Goal: Transaction & Acquisition: Obtain resource

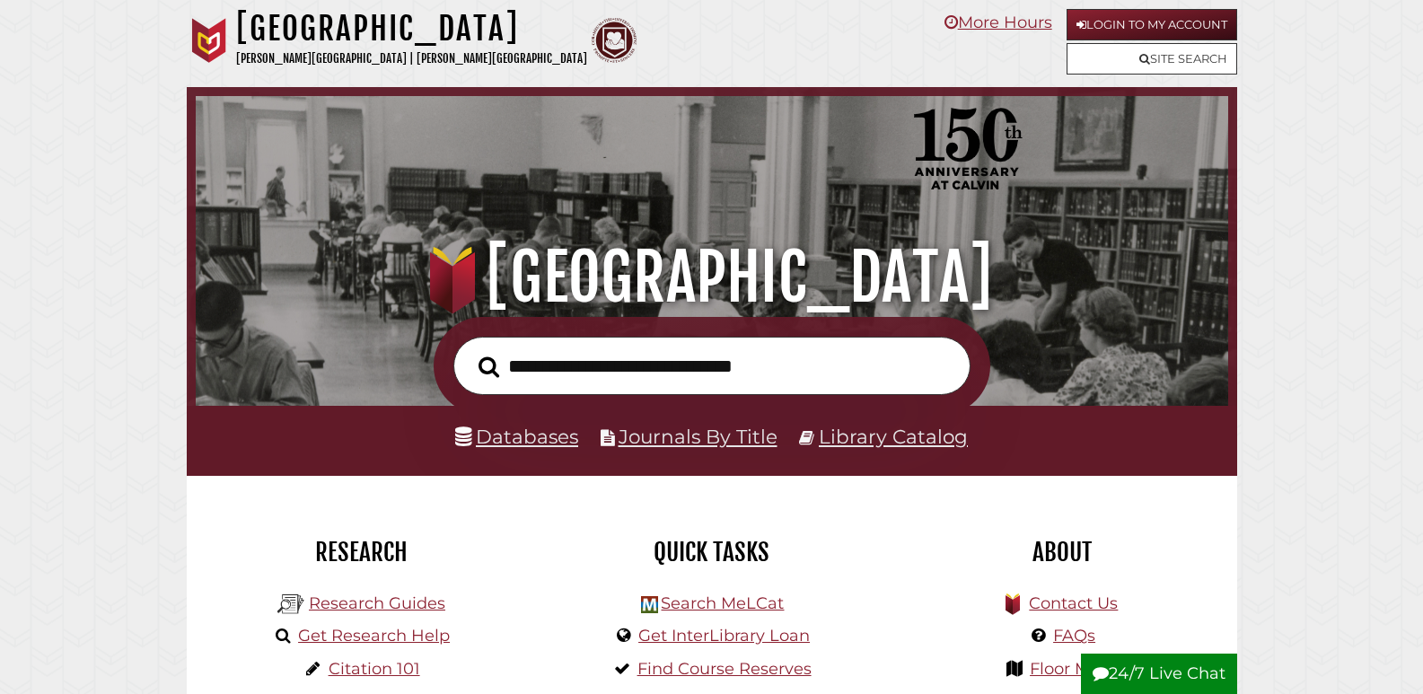
scroll to position [341, 1023]
click at [1165, 16] on link "Login to My Account" at bounding box center [1151, 24] width 171 height 31
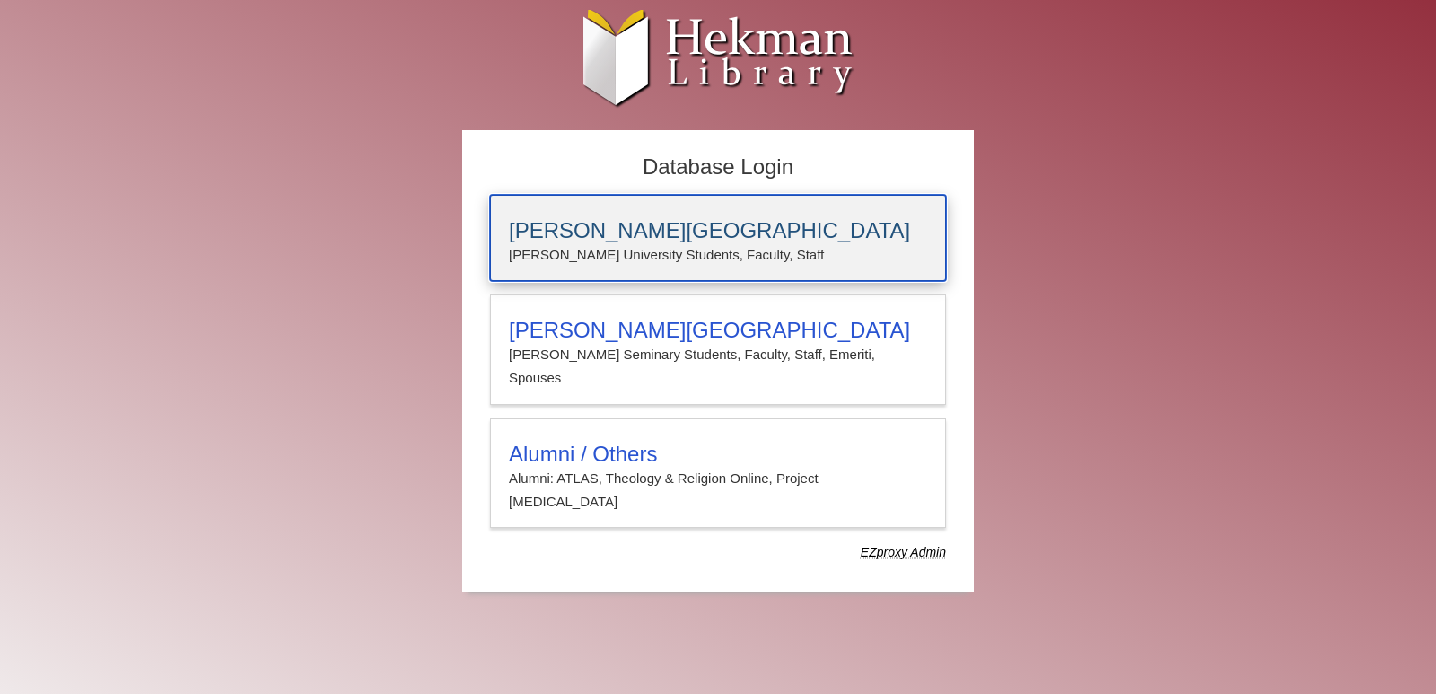
click at [652, 226] on h3 "Calvin University" at bounding box center [718, 230] width 418 height 25
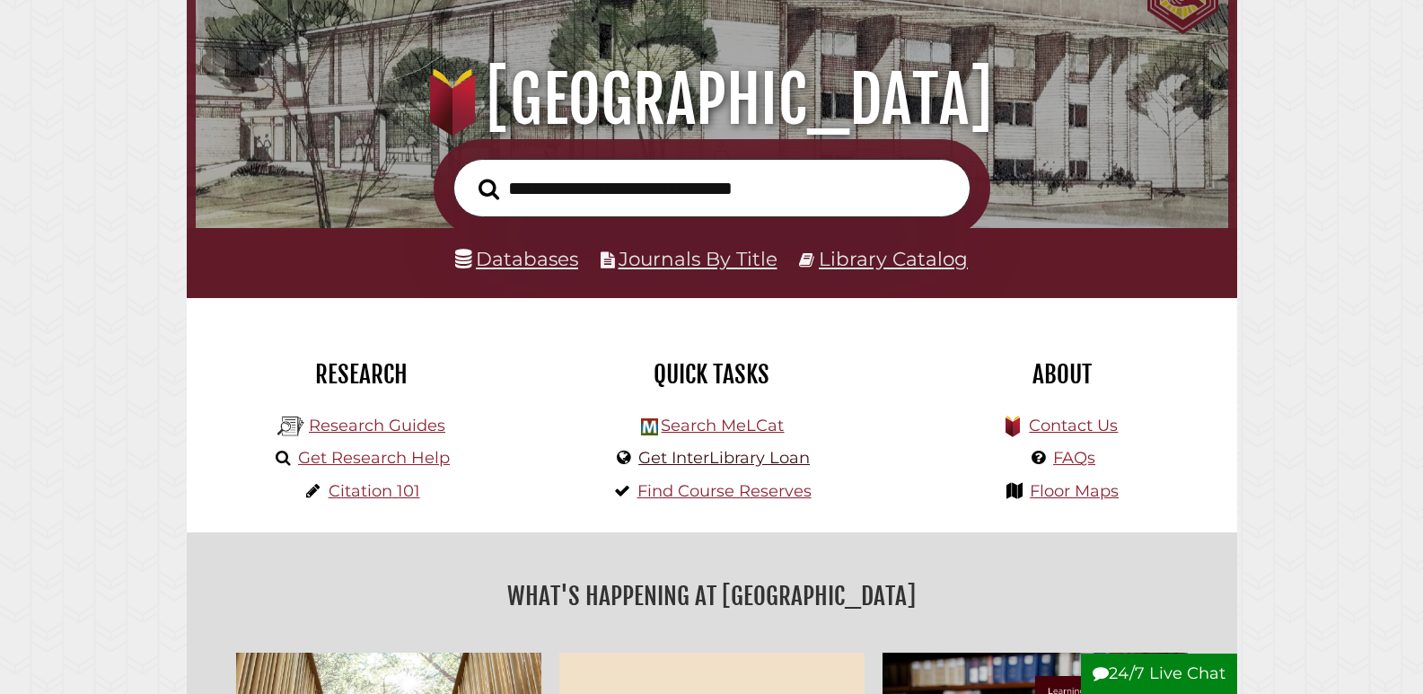
scroll to position [180, 0]
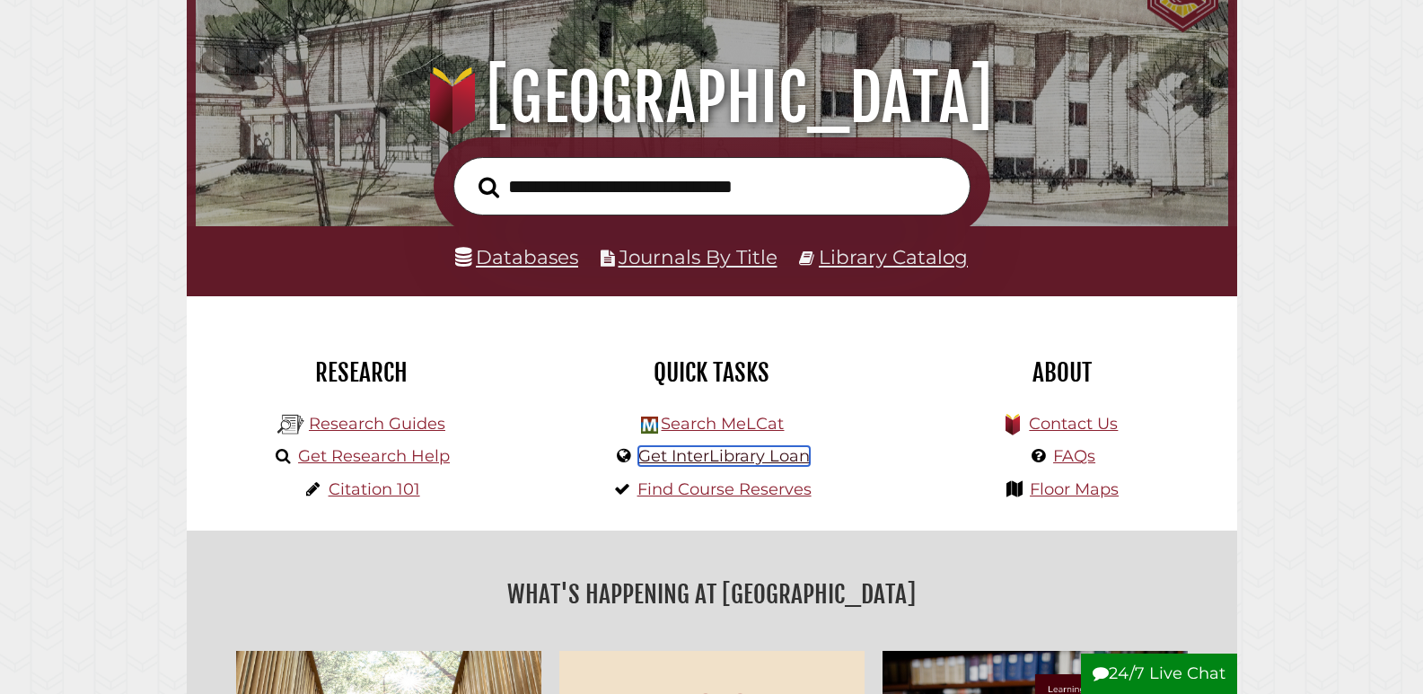
click at [729, 457] on link "Get InterLibrary Loan" at bounding box center [723, 456] width 171 height 20
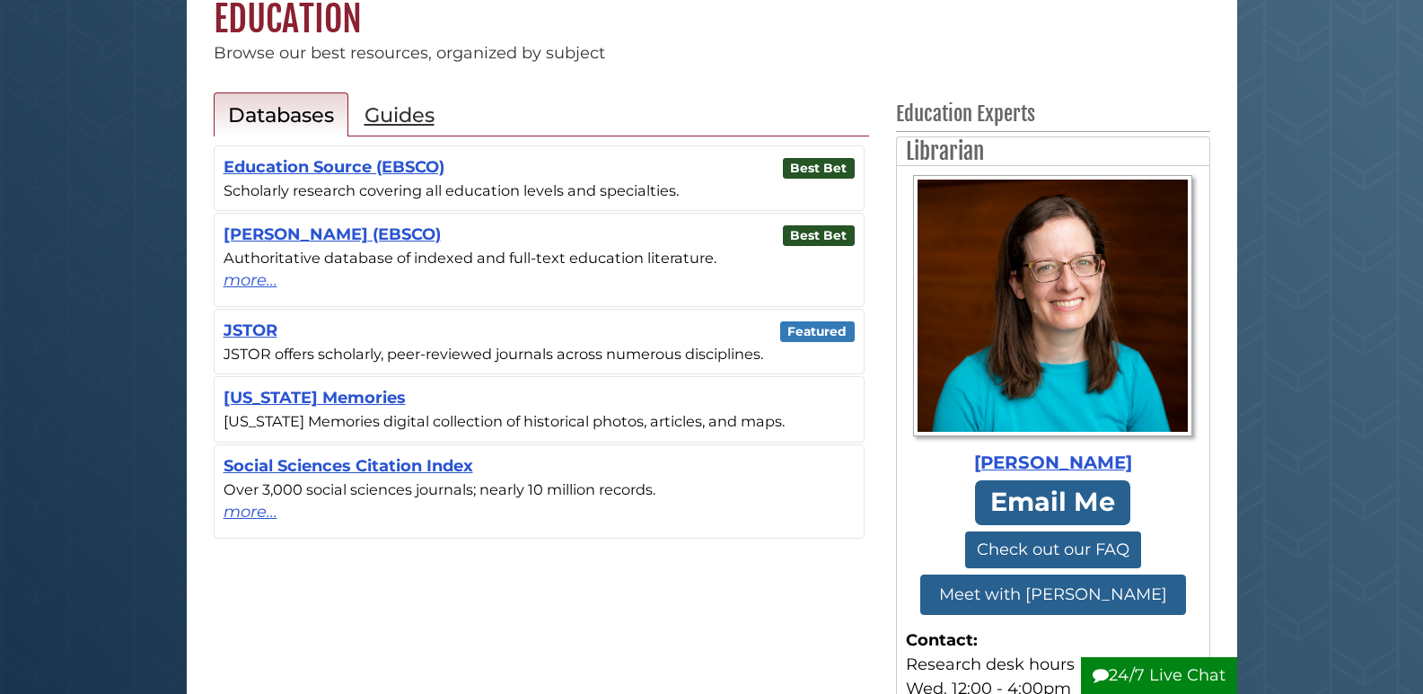
scroll to position [269, 0]
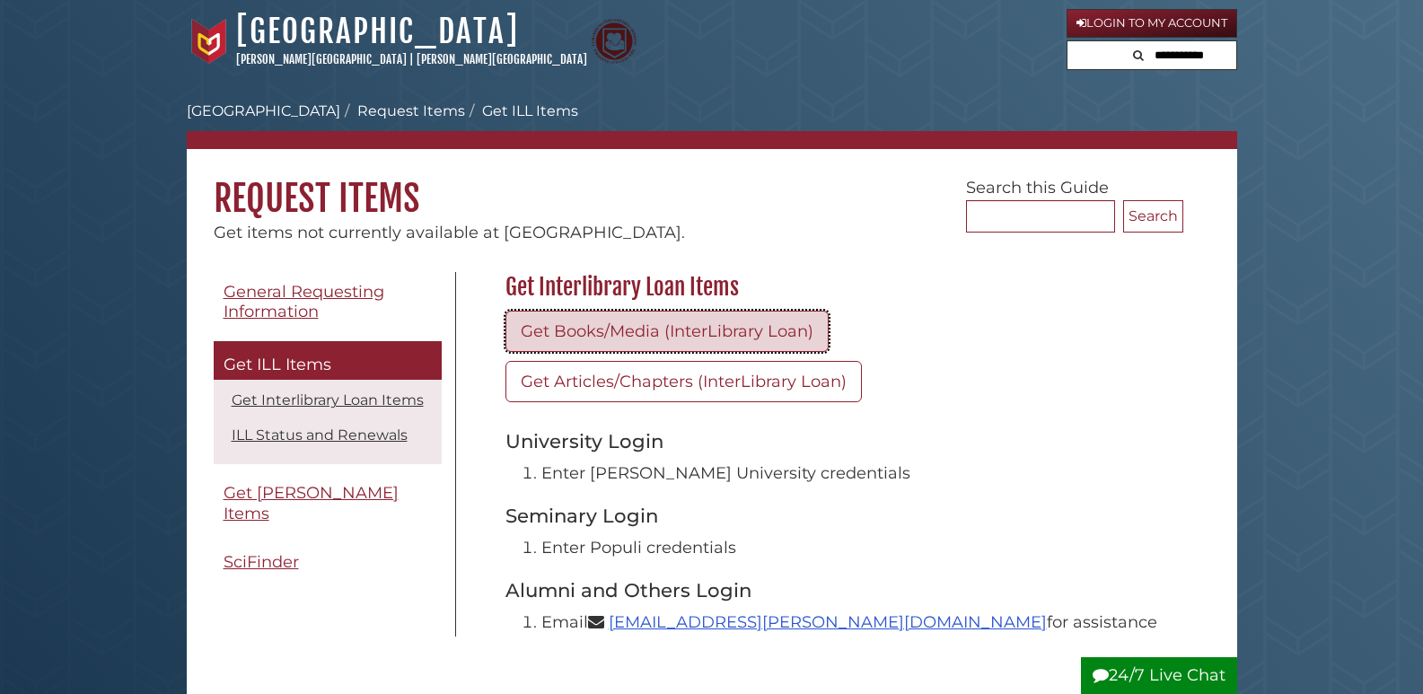
click at [735, 322] on link "Get Books/Media (InterLibrary Loan)" at bounding box center [666, 331] width 323 height 41
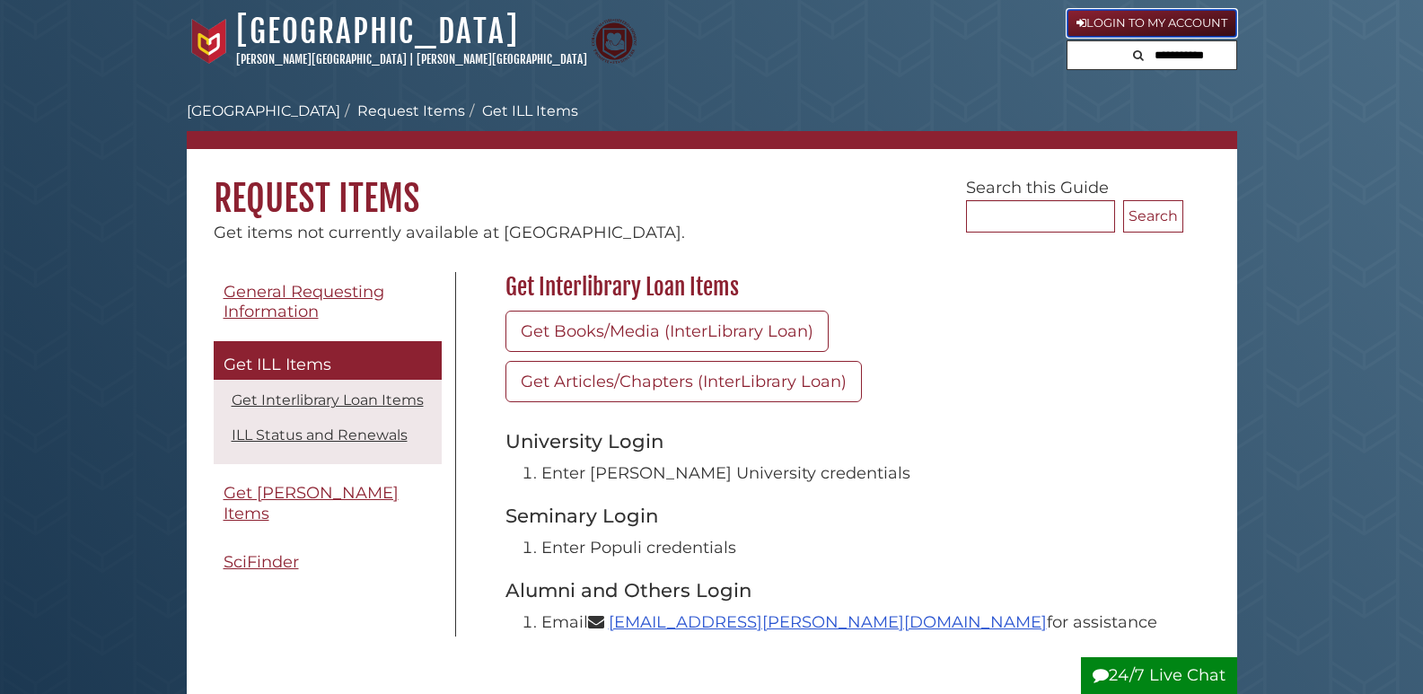
click at [1100, 24] on link "Login to My Account" at bounding box center [1151, 23] width 171 height 29
